Goal: Information Seeking & Learning: Learn about a topic

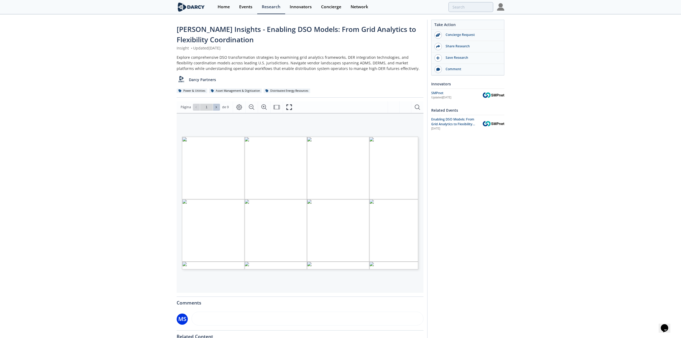
click at [217, 108] on button at bounding box center [216, 107] width 7 height 7
click at [215, 108] on icon at bounding box center [216, 107] width 3 height 3
type input "3"
click at [215, 108] on icon at bounding box center [216, 107] width 3 height 3
type input "4"
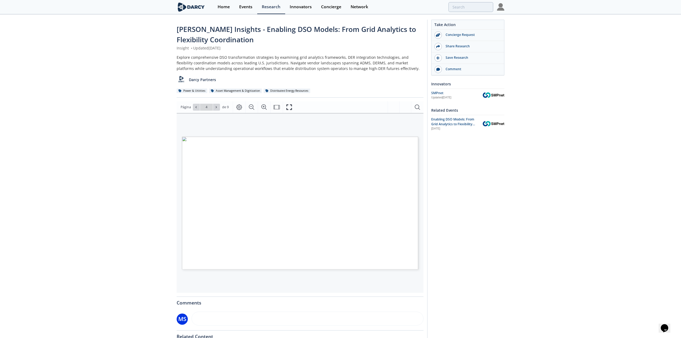
click at [215, 108] on icon at bounding box center [216, 107] width 3 height 3
click at [215, 107] on icon at bounding box center [216, 107] width 3 height 3
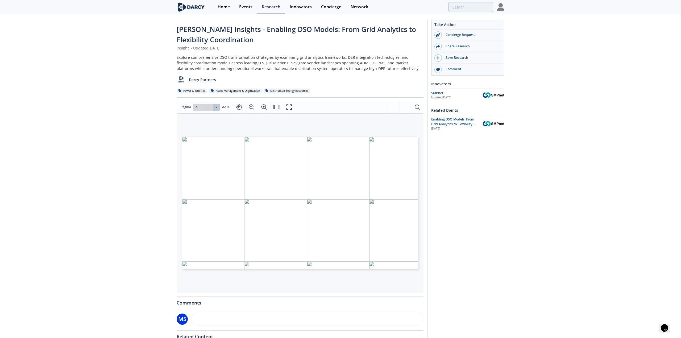
type input "9"
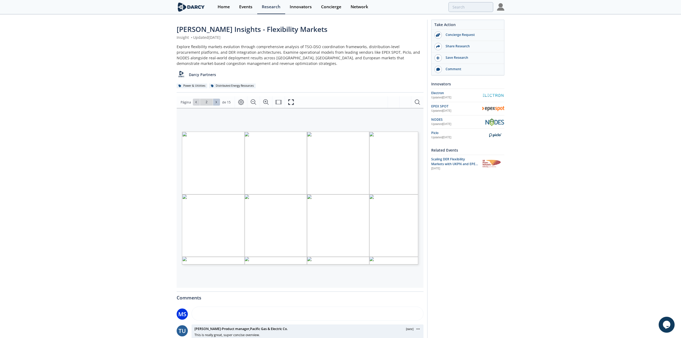
click at [216, 102] on icon at bounding box center [216, 101] width 3 height 3
type input "4"
click at [216, 102] on icon at bounding box center [216, 101] width 3 height 3
type input "5"
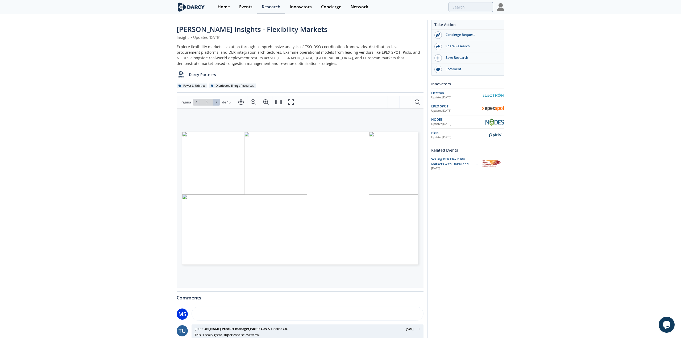
click at [216, 102] on icon at bounding box center [216, 101] width 3 height 3
type input "6"
click at [216, 102] on icon at bounding box center [216, 101] width 3 height 3
type input "8"
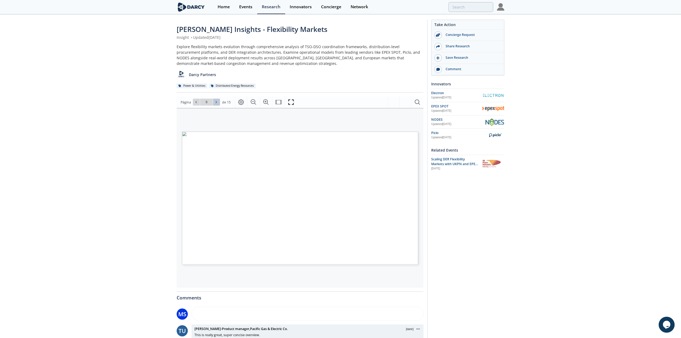
click at [216, 102] on icon at bounding box center [216, 101] width 3 height 3
type input "10"
click at [218, 102] on button at bounding box center [216, 102] width 7 height 7
click at [217, 102] on span at bounding box center [217, 102] width 4 height 4
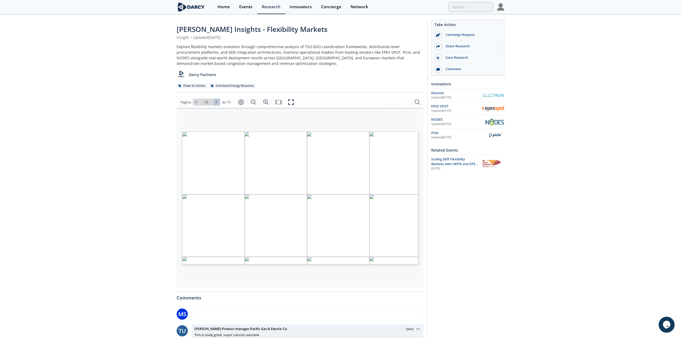
type input "12"
click at [290, 104] on icon "Fullscreen" at bounding box center [291, 102] width 6 height 6
click at [215, 103] on icon at bounding box center [216, 101] width 3 height 3
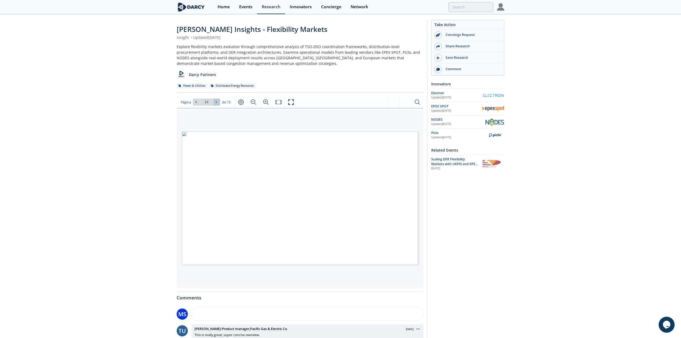
type input "15"
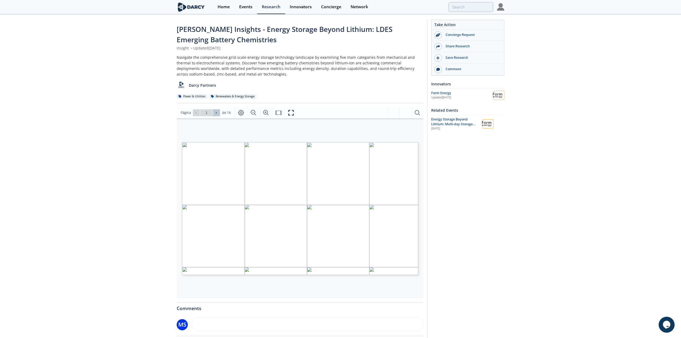
click at [218, 111] on button at bounding box center [216, 112] width 7 height 7
click at [288, 113] on icon "Fullscreen" at bounding box center [291, 113] width 6 height 6
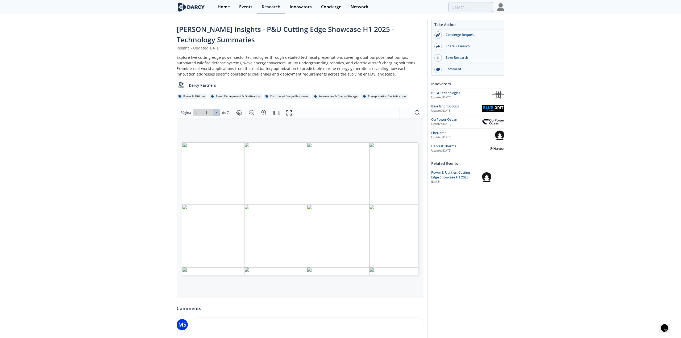
click at [213, 111] on button at bounding box center [216, 112] width 7 height 7
click at [213, 112] on button at bounding box center [216, 112] width 7 height 7
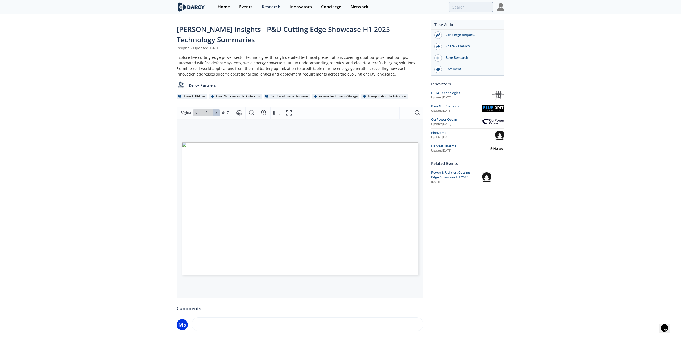
click at [213, 112] on button at bounding box center [216, 112] width 7 height 7
type input "7"
click at [213, 112] on div "Ir a la página 7" at bounding box center [206, 112] width 27 height 7
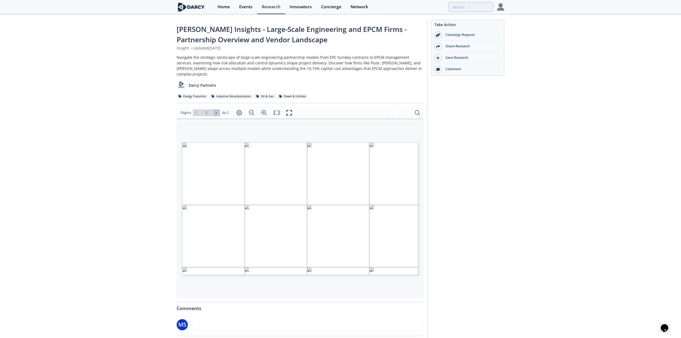
click at [217, 111] on icon at bounding box center [216, 112] width 3 height 3
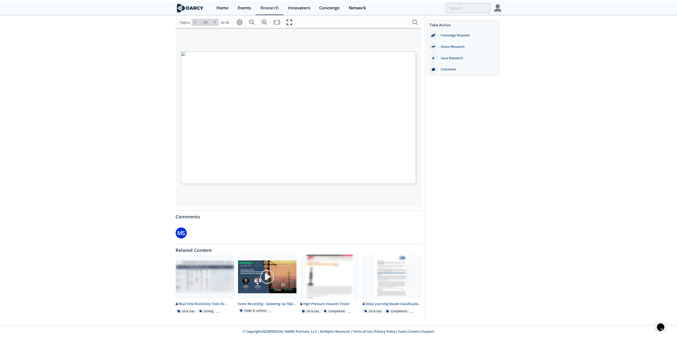
scroll to position [28, 0]
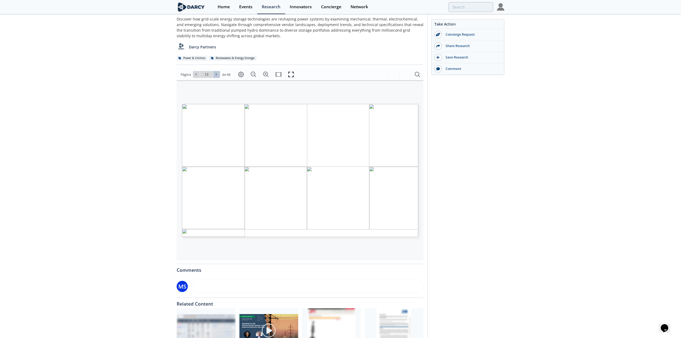
click at [216, 73] on icon at bounding box center [216, 74] width 3 height 3
click at [195, 74] on icon at bounding box center [195, 75] width 1 height 2
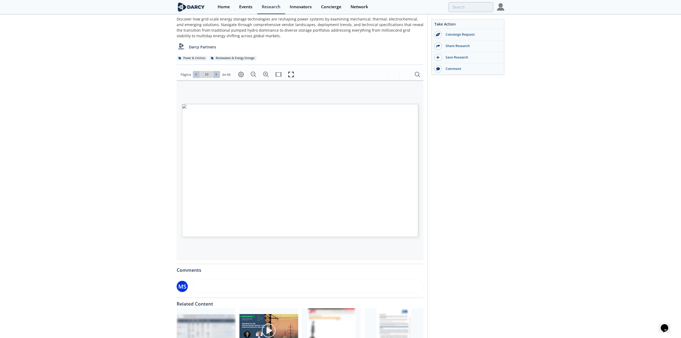
click at [195, 74] on icon at bounding box center [195, 75] width 1 height 2
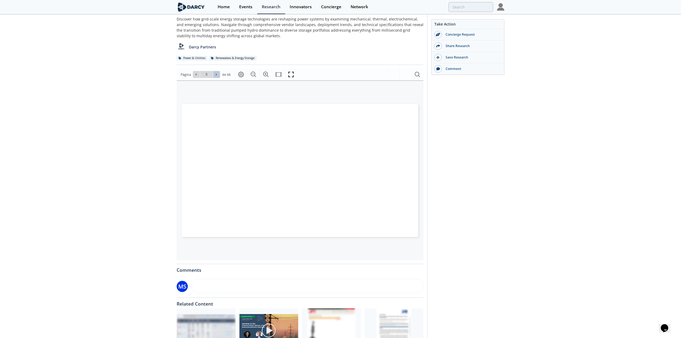
click at [216, 75] on icon at bounding box center [216, 74] width 3 height 3
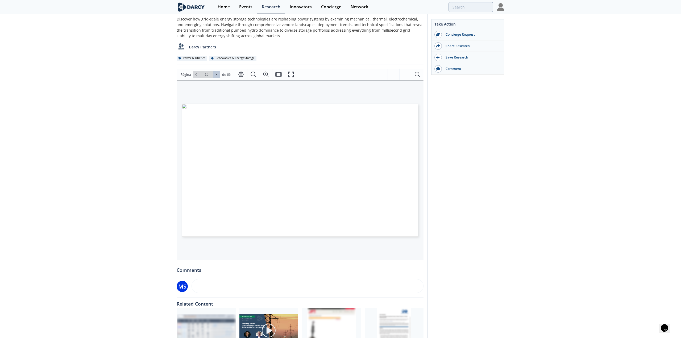
click at [216, 75] on icon at bounding box center [216, 74] width 3 height 3
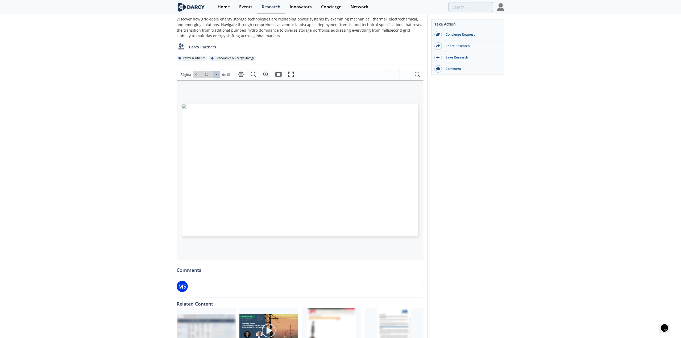
click at [216, 75] on icon at bounding box center [216, 74] width 3 height 3
click at [197, 75] on icon at bounding box center [195, 74] width 3 height 3
type input "17"
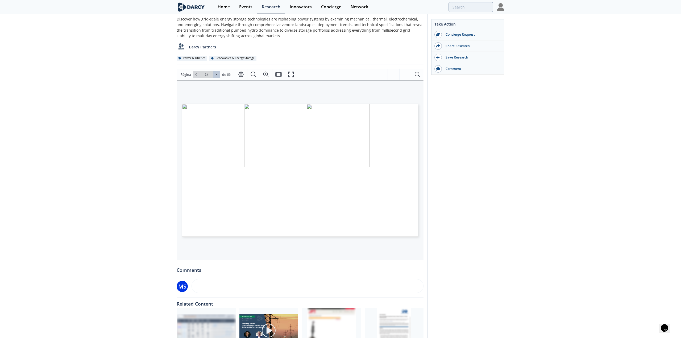
click at [216, 73] on icon at bounding box center [216, 74] width 3 height 3
type input "19"
click at [216, 73] on icon at bounding box center [216, 74] width 3 height 3
type input "20"
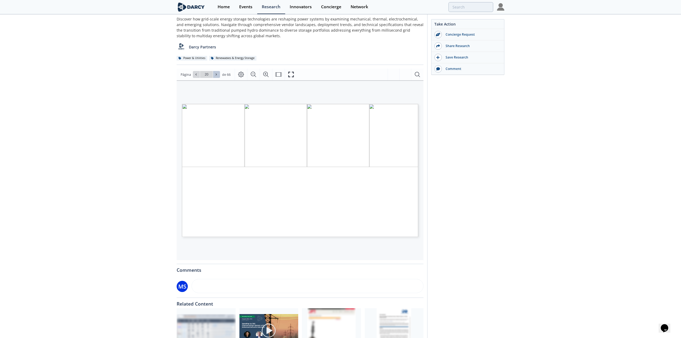
click at [216, 73] on icon at bounding box center [216, 74] width 3 height 3
type input "21"
click at [216, 73] on icon at bounding box center [216, 74] width 3 height 3
type input "22"
click at [214, 71] on button at bounding box center [216, 74] width 7 height 7
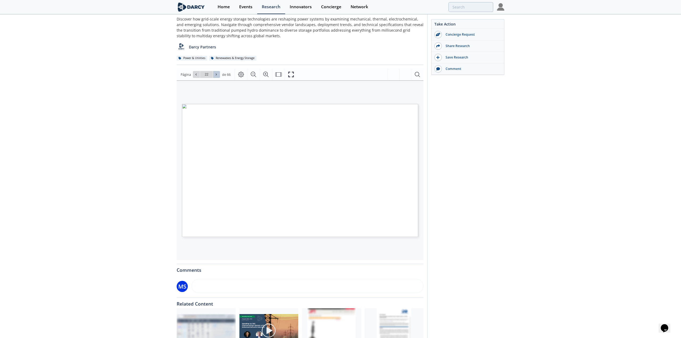
type input "23"
click at [215, 70] on div "Página Ir a la página 23 de 66 23 / 66" at bounding box center [300, 75] width 247 height 12
click at [216, 75] on icon at bounding box center [216, 74] width 3 height 3
type input "25"
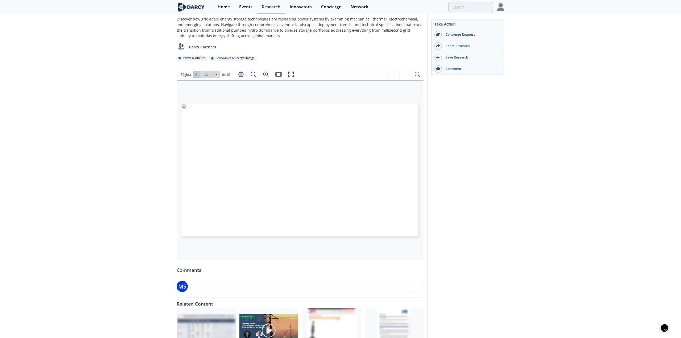
click at [195, 75] on icon at bounding box center [195, 74] width 3 height 3
type input "25"
click at [215, 75] on icon at bounding box center [216, 74] width 3 height 3
type input "27"
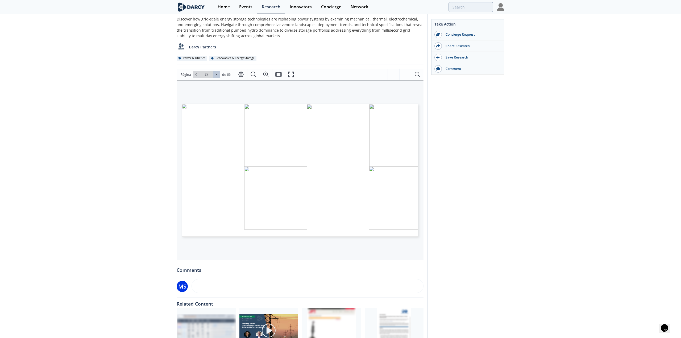
click at [215, 75] on icon at bounding box center [216, 74] width 3 height 3
type input "28"
click at [215, 75] on icon at bounding box center [216, 74] width 3 height 3
type input "30"
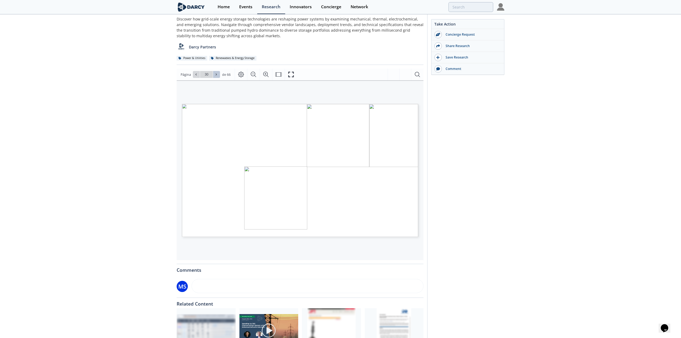
click at [217, 74] on button at bounding box center [216, 74] width 7 height 7
type input "31"
click at [196, 73] on icon at bounding box center [195, 74] width 3 height 3
click at [219, 75] on button at bounding box center [216, 74] width 7 height 7
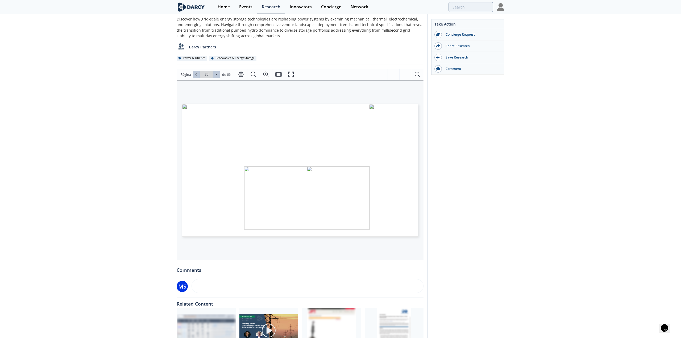
click at [219, 75] on button at bounding box center [216, 74] width 7 height 7
type input "33"
click at [219, 75] on button at bounding box center [216, 74] width 7 height 7
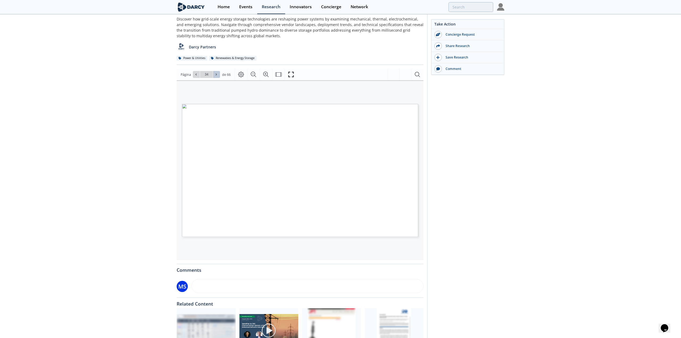
click at [219, 75] on button at bounding box center [216, 74] width 7 height 7
type input "35"
click at [219, 75] on button at bounding box center [216, 74] width 7 height 7
type input "36"
click at [219, 75] on button at bounding box center [216, 74] width 7 height 7
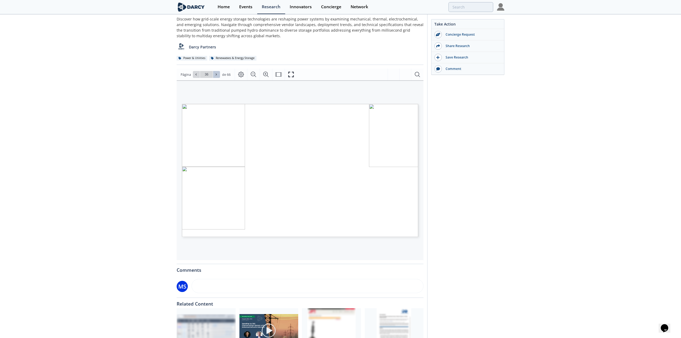
type input "37"
click at [219, 75] on button at bounding box center [216, 74] width 7 height 7
type input "39"
click at [219, 75] on button at bounding box center [216, 74] width 7 height 7
type input "40"
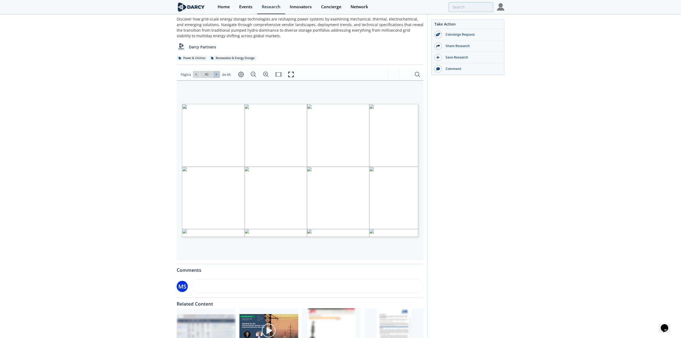
click at [219, 75] on button at bounding box center [216, 74] width 7 height 7
type input "41"
click at [220, 73] on span "Ir a la página 41" at bounding box center [206, 74] width 31 height 7
click at [218, 73] on button at bounding box center [216, 74] width 7 height 7
type input "42"
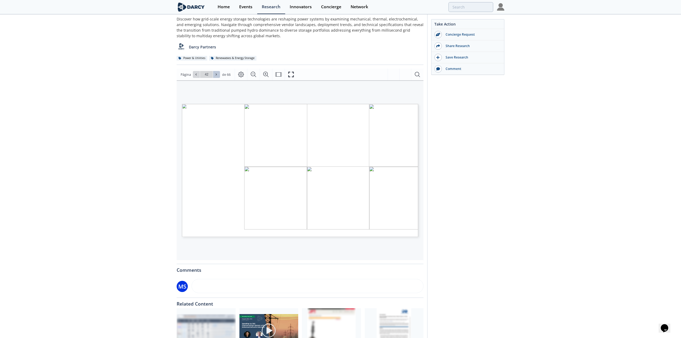
click at [218, 74] on button at bounding box center [216, 74] width 7 height 7
type input "43"
click at [218, 74] on button at bounding box center [216, 74] width 7 height 7
type input "44"
click at [218, 74] on button at bounding box center [216, 74] width 7 height 7
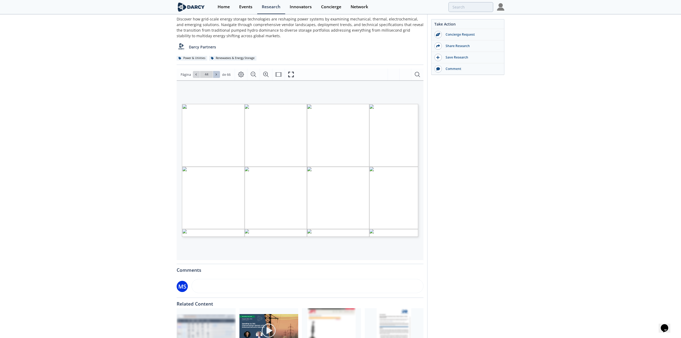
type input "45"
click at [218, 74] on button at bounding box center [216, 74] width 7 height 7
type input "46"
click at [218, 74] on button at bounding box center [216, 74] width 7 height 7
type input "47"
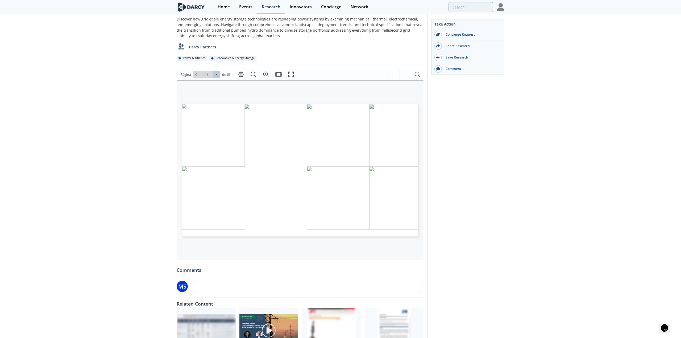
click at [218, 74] on button at bounding box center [216, 74] width 7 height 7
type input "48"
click at [218, 74] on button at bounding box center [216, 74] width 7 height 7
type input "49"
click at [218, 74] on button at bounding box center [216, 74] width 7 height 7
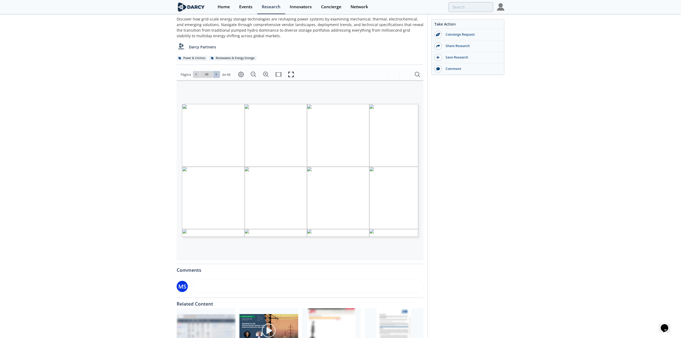
type input "50"
click at [218, 74] on button at bounding box center [216, 74] width 7 height 7
type input "51"
click at [218, 74] on button at bounding box center [216, 74] width 7 height 7
type input "52"
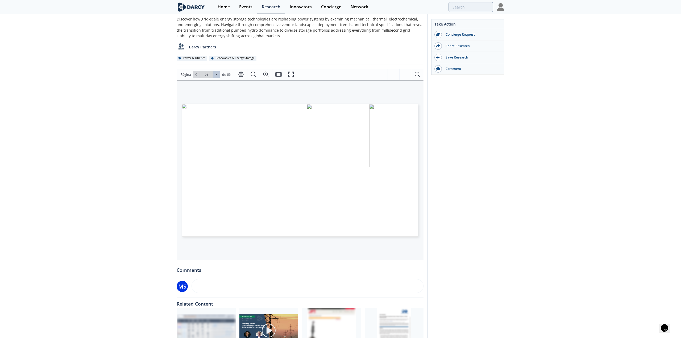
click at [218, 74] on button at bounding box center [216, 74] width 7 height 7
type input "54"
click at [218, 74] on button at bounding box center [216, 74] width 7 height 7
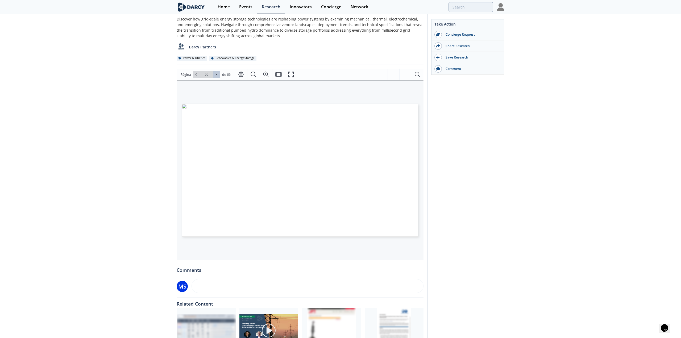
type input "56"
click at [197, 74] on span at bounding box center [196, 75] width 4 height 4
click at [219, 74] on button at bounding box center [216, 74] width 7 height 7
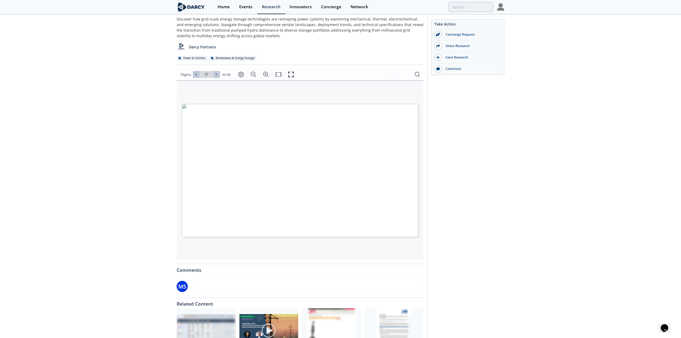
type input "58"
click at [219, 74] on button at bounding box center [216, 74] width 7 height 7
type input "59"
click at [215, 70] on div "Página Ir a la página 59 de 66 59 / 66" at bounding box center [300, 75] width 247 height 12
click at [216, 74] on icon at bounding box center [216, 74] width 3 height 3
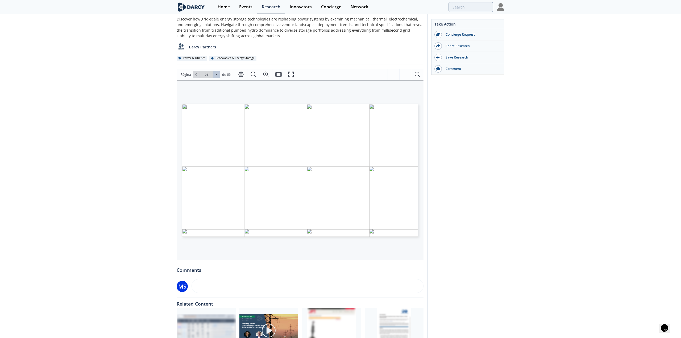
type input "60"
click at [216, 73] on icon at bounding box center [216, 74] width 3 height 3
type input "61"
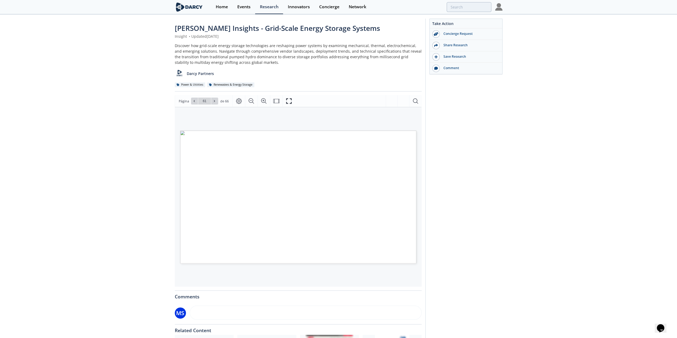
scroll to position [0, 0]
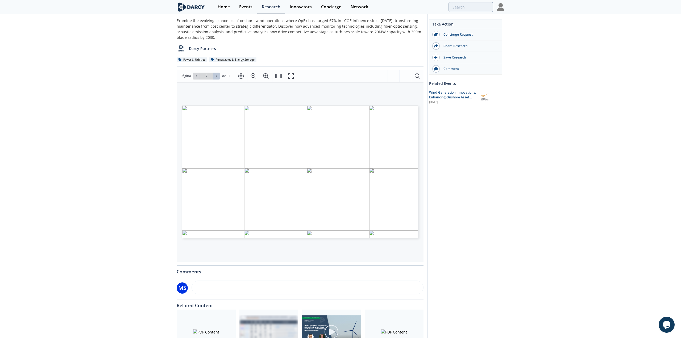
click at [217, 76] on button at bounding box center [216, 76] width 7 height 7
click at [219, 74] on button at bounding box center [216, 76] width 7 height 7
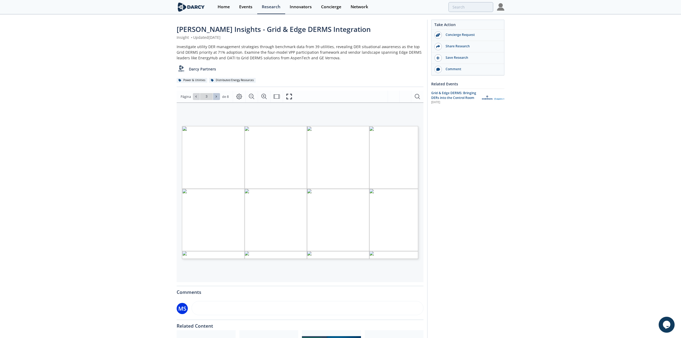
click at [216, 96] on icon at bounding box center [216, 96] width 3 height 3
click at [215, 98] on span at bounding box center [217, 97] width 4 height 4
